Goal: Check status: Check status

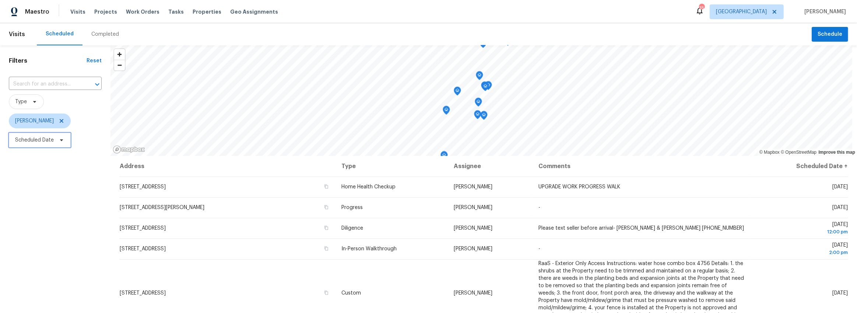
click at [27, 140] on span "Scheduled Date" at bounding box center [34, 139] width 39 height 7
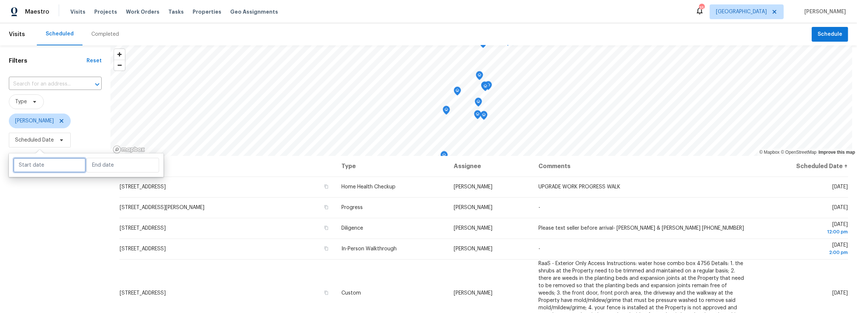
click at [35, 164] on input "text" at bounding box center [49, 165] width 73 height 15
select select "9"
select select "2025"
select select "10"
select select "2025"
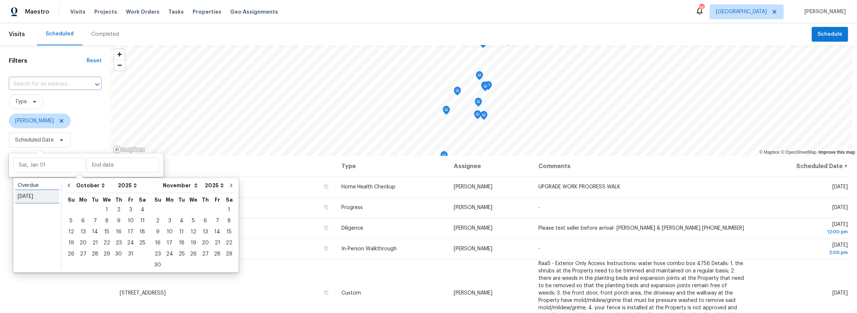
click at [38, 198] on div "[DATE]" at bounding box center [37, 196] width 39 height 7
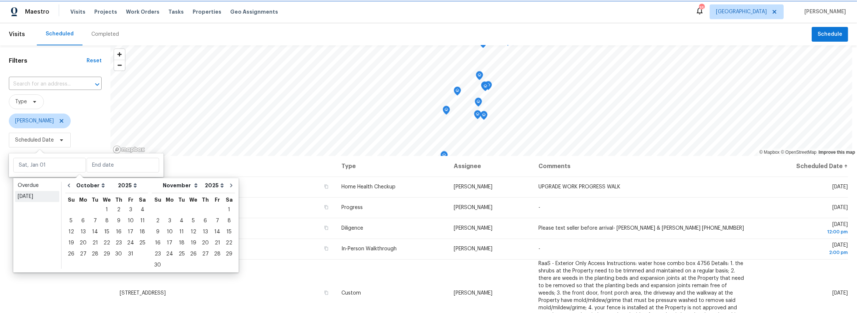
type input "[DATE]"
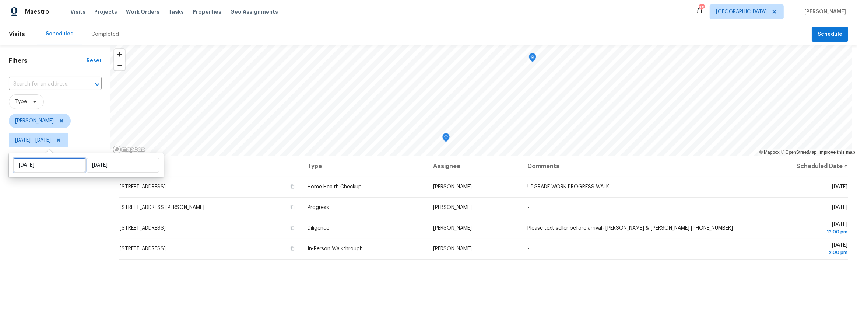
select select "9"
select select "2025"
select select "10"
select select "2025"
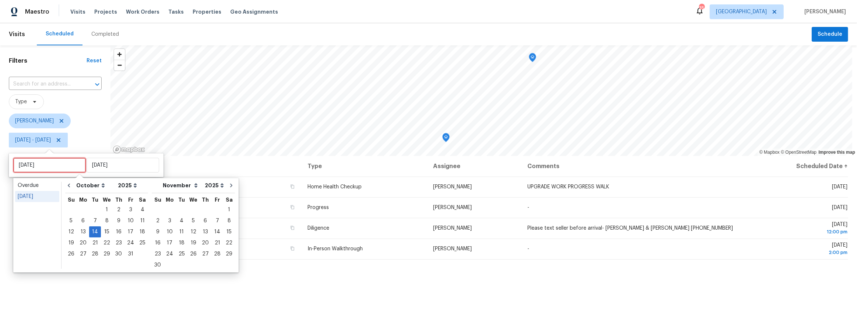
click at [47, 166] on input "[DATE]" at bounding box center [49, 165] width 73 height 15
click at [50, 283] on div "Filters Reset ​ Type [PERSON_NAME] [DATE] - [DATE]" at bounding box center [55, 225] width 110 height 360
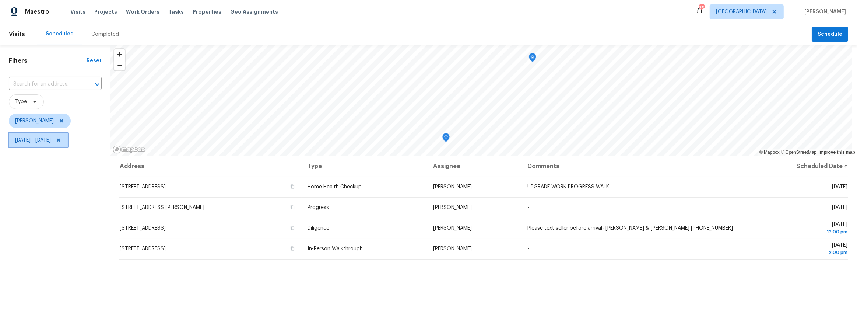
click at [46, 139] on span "[DATE] - [DATE]" at bounding box center [33, 139] width 36 height 7
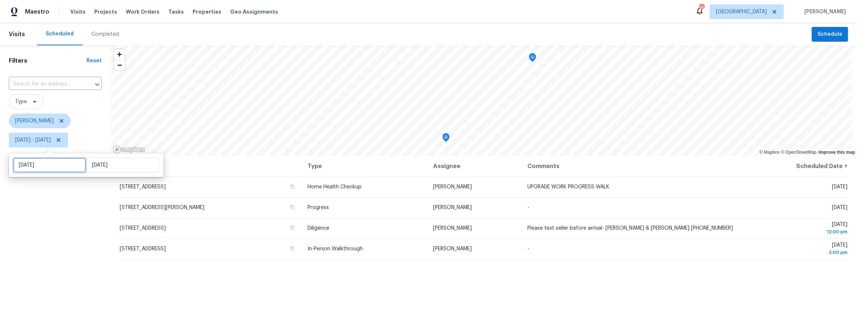
select select "9"
select select "2025"
select select "10"
select select "2025"
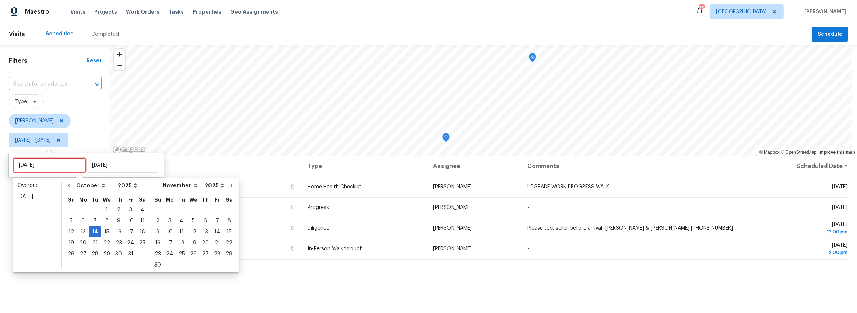
click at [60, 162] on input "[DATE]" at bounding box center [49, 165] width 73 height 15
type input "[DATE]"
click at [106, 232] on div "15" at bounding box center [107, 231] width 12 height 10
type input "[DATE]"
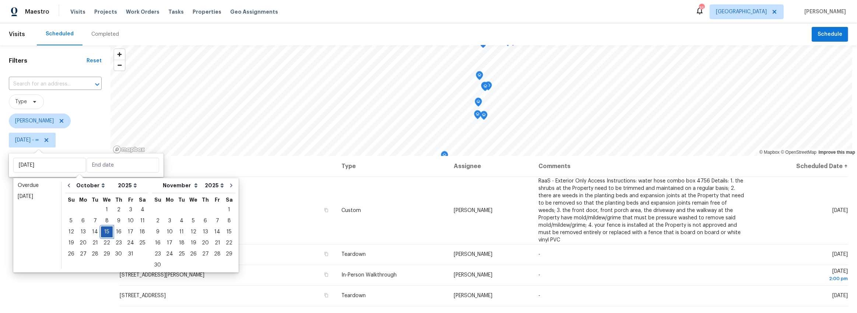
click at [106, 232] on div "15" at bounding box center [107, 231] width 12 height 10
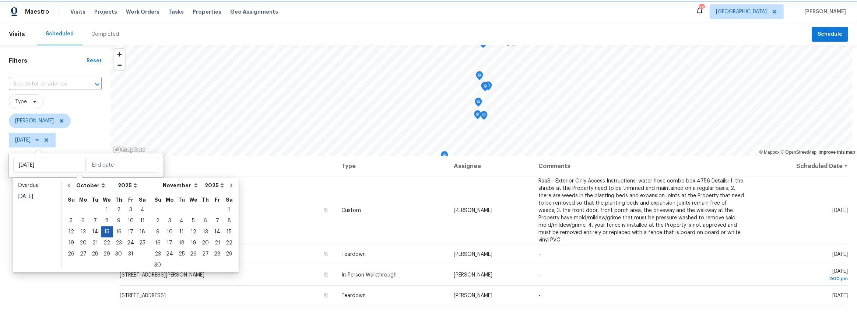
type input "[DATE]"
